Goal: Task Accomplishment & Management: Use online tool/utility

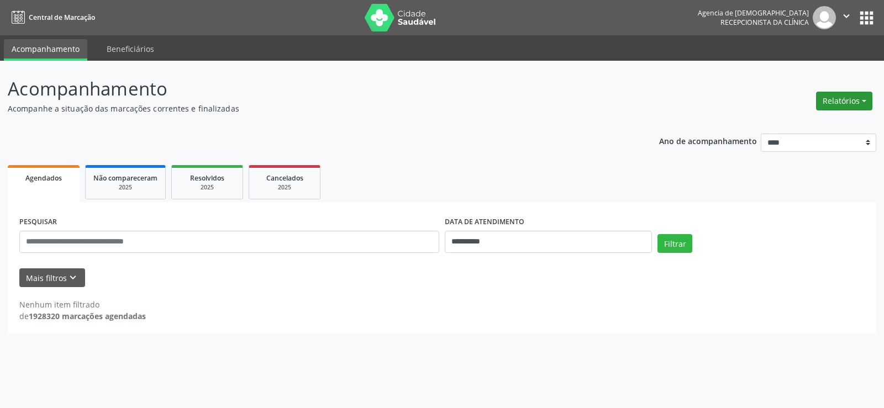
click at [854, 98] on button "Relatórios" at bounding box center [844, 101] width 56 height 19
click at [783, 128] on link "Agendamentos" at bounding box center [813, 124] width 119 height 15
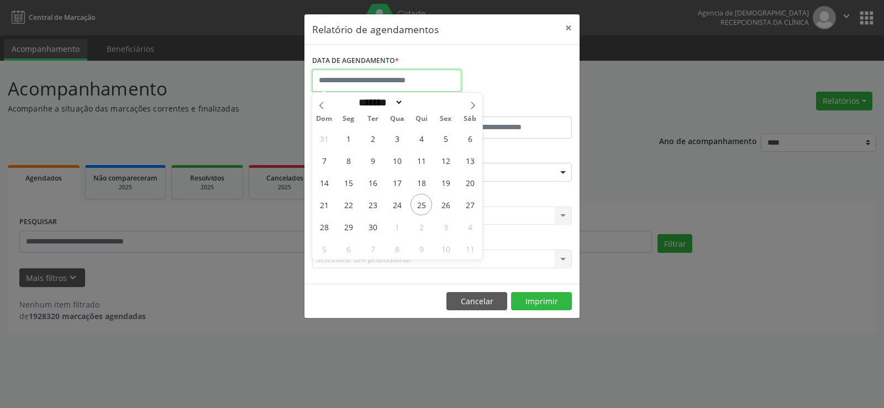
click at [392, 82] on input "text" at bounding box center [386, 81] width 149 height 22
click at [442, 203] on span "26" at bounding box center [446, 205] width 22 height 22
type input "**********"
click at [442, 203] on span "26" at bounding box center [446, 205] width 22 height 22
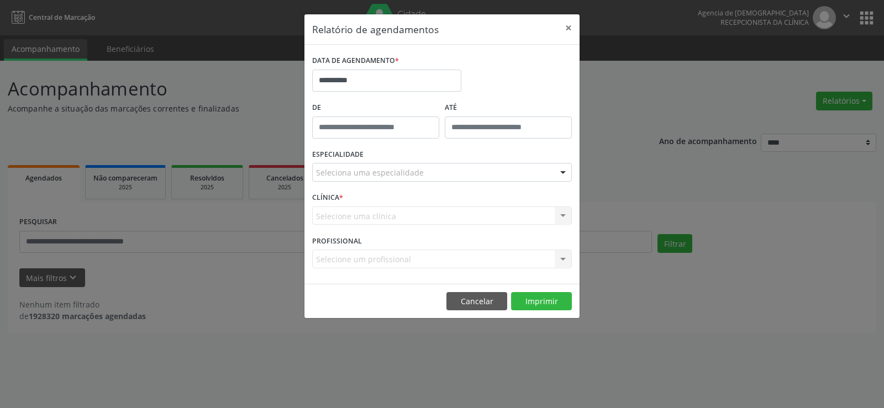
click at [456, 182] on div "ESPECIALIDADE Seleciona uma especialidade Todas as especialidades Alergologia A…" at bounding box center [442, 167] width 265 height 43
click at [455, 179] on div "Seleciona uma especialidade" at bounding box center [442, 172] width 260 height 19
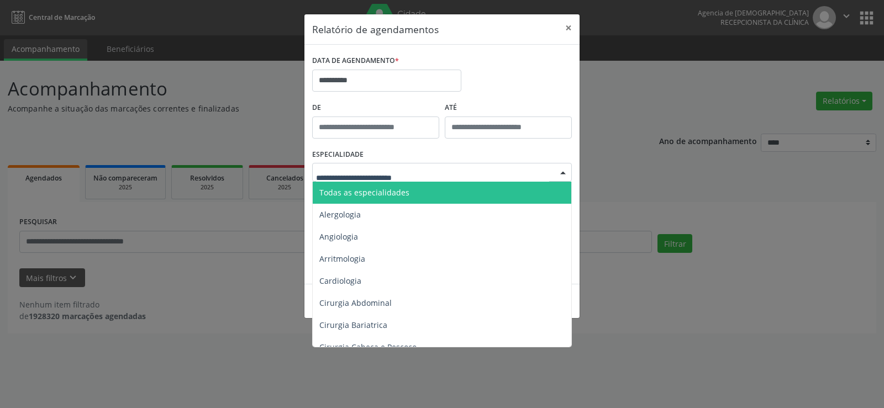
click at [458, 191] on span "Todas as especialidades" at bounding box center [443, 193] width 260 height 22
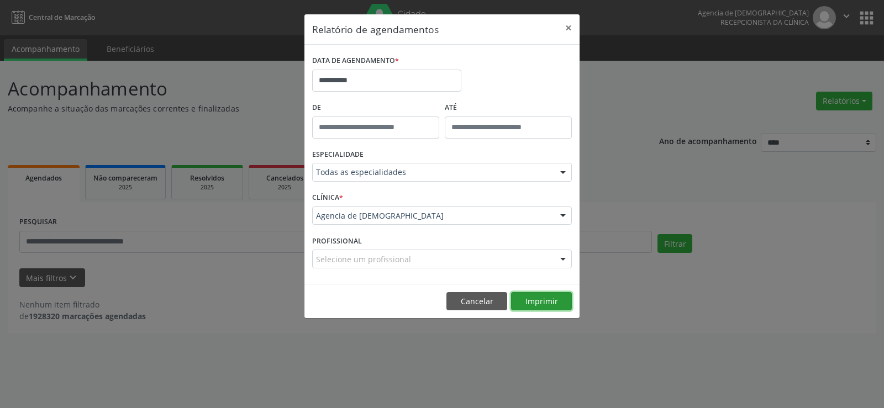
click at [543, 296] on button "Imprimir" at bounding box center [541, 301] width 61 height 19
